Goal: Navigation & Orientation: Find specific page/section

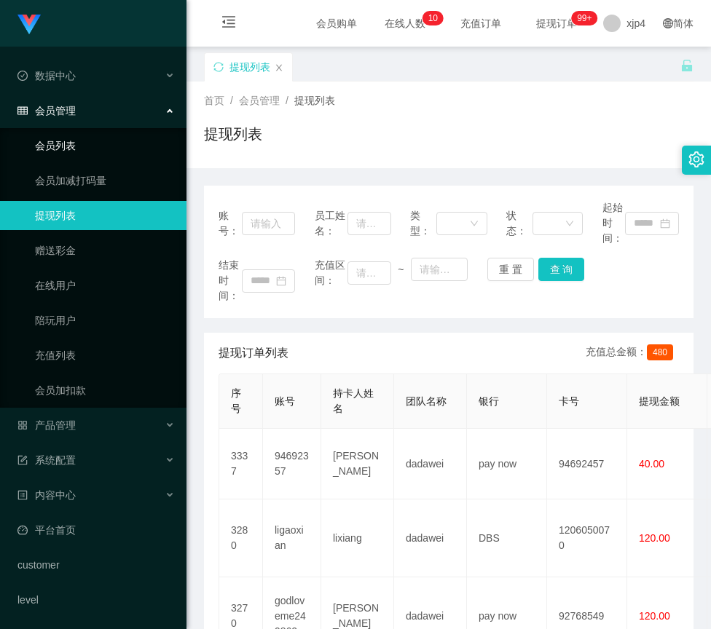
click at [63, 138] on link "会员列表" at bounding box center [105, 145] width 140 height 29
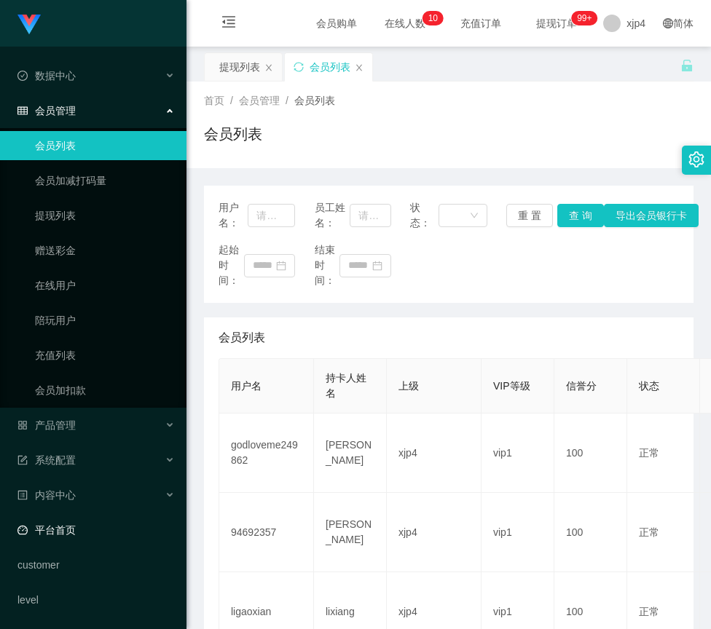
click at [64, 532] on link "平台首页" at bounding box center [95, 530] width 157 height 29
click at [63, 530] on link "平台首页" at bounding box center [95, 530] width 157 height 29
